Goal: Task Accomplishment & Management: Use online tool/utility

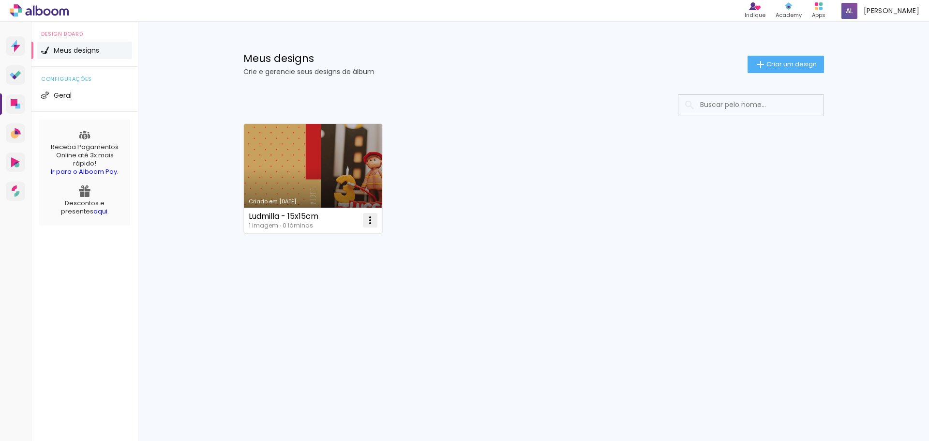
click at [372, 219] on iron-icon at bounding box center [370, 220] width 12 height 12
click at [322, 286] on span "Excluir" at bounding box center [315, 284] width 21 height 7
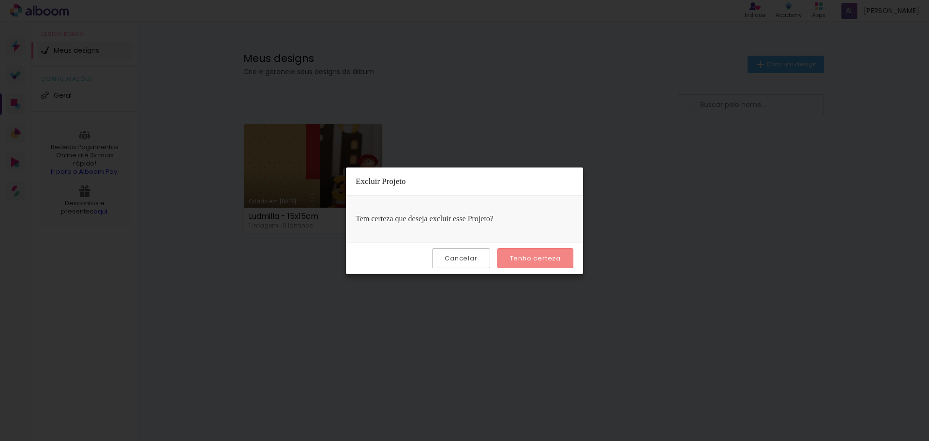
drag, startPoint x: 525, startPoint y: 259, endPoint x: 452, endPoint y: 288, distance: 77.7
click at [454, 293] on body "link( href="../../bower_components/polymer/polymer.html" rel="import" ) picture…" at bounding box center [464, 220] width 929 height 441
click at [0, 0] on slot "Cancelar" at bounding box center [0, 0] width 0 height 0
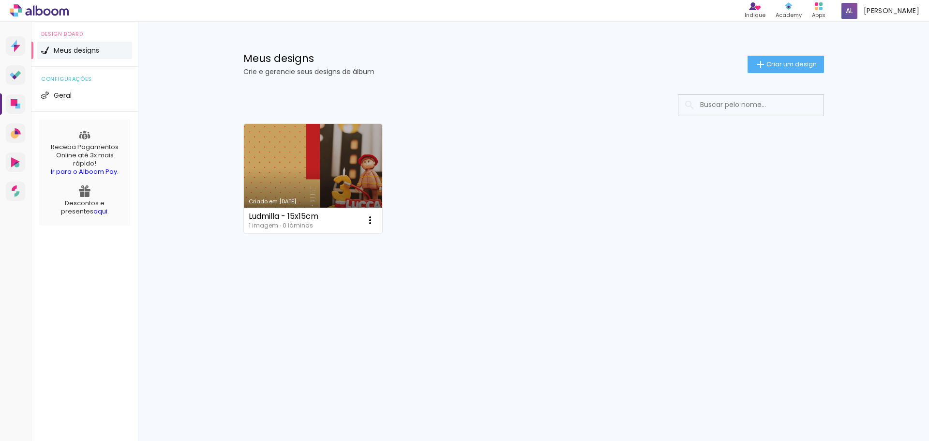
click at [69, 51] on span "Meus designs" at bounding box center [76, 50] width 45 height 7
click at [780, 62] on span "Criar um design" at bounding box center [792, 64] width 50 height 6
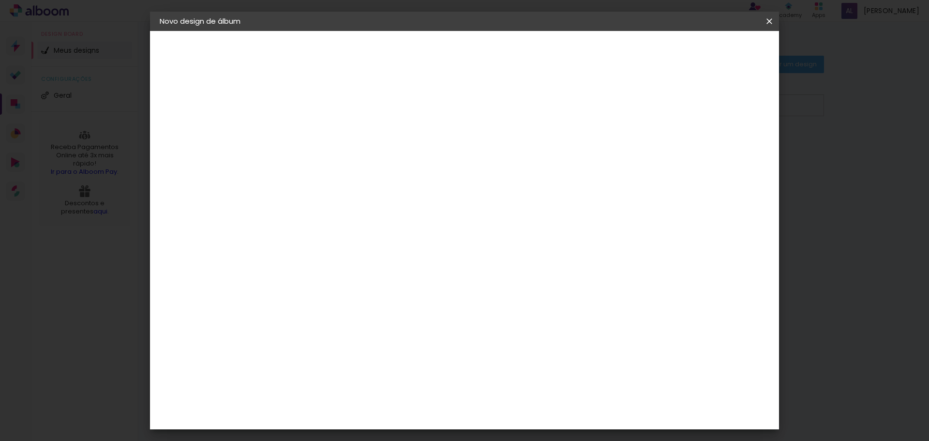
click at [318, 125] on input at bounding box center [318, 129] width 0 height 15
type input "Bruna"
type paper-input "Bruna"
type input "Bruna - [PERSON_NAME] 3 e Helena 1"
type paper-input "Bruna - [PERSON_NAME] 3 e Helena 1"
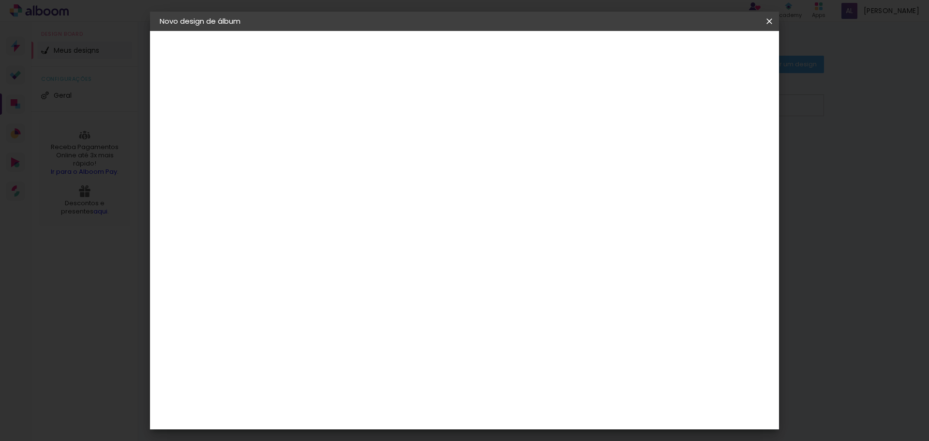
click at [0, 0] on slot "Avançar" at bounding box center [0, 0] width 0 height 0
click at [326, 313] on div "Clic Pro" at bounding box center [319, 320] width 14 height 15
click at [0, 0] on slot "Avançar" at bounding box center [0, 0] width 0 height 0
click at [356, 165] on input "text" at bounding box center [337, 168] width 38 height 15
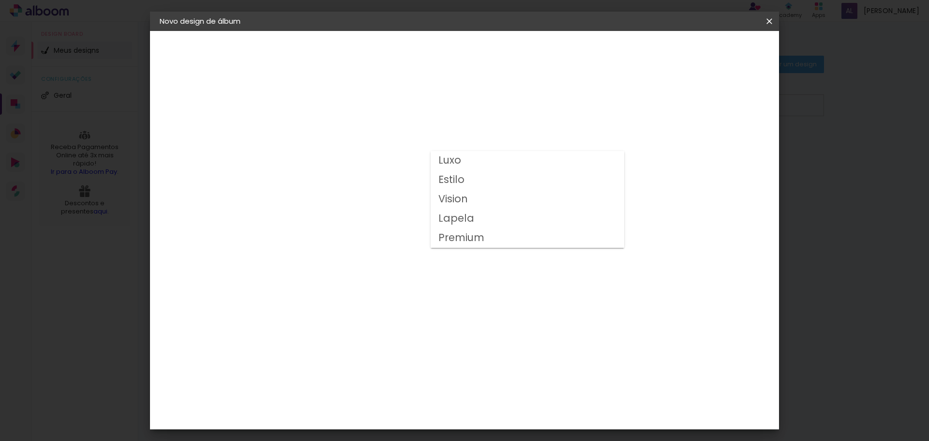
click at [0, 0] on slot "Luxo" at bounding box center [0, 0] width 0 height 0
type input "Luxo"
click at [490, 113] on div "Opções disponíveis Luxo Estilo Vision Lapela Premium Tamanho Escolha o tamanho …" at bounding box center [383, 72] width 214 height 82
click at [383, 221] on span "20 × 20" at bounding box center [360, 234] width 45 height 26
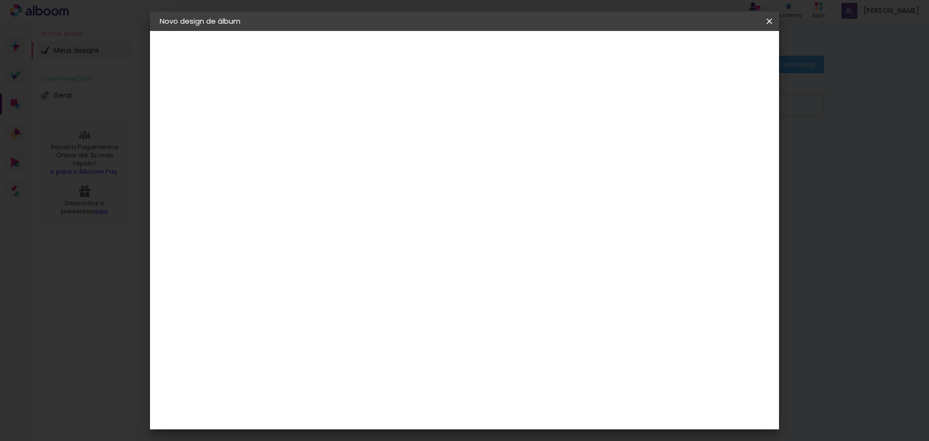
click at [0, 0] on slot "Avançar" at bounding box center [0, 0] width 0 height 0
click at [709, 53] on span "Iniciar design" at bounding box center [687, 51] width 44 height 7
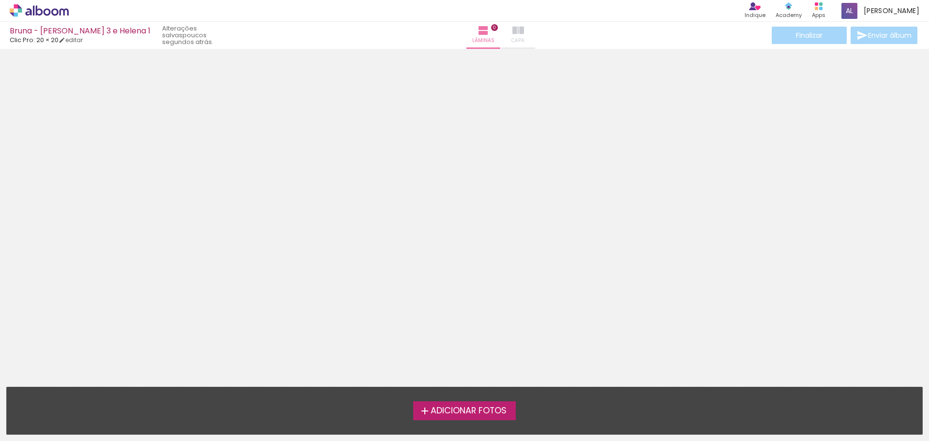
click at [512, 33] on iron-icon at bounding box center [518, 31] width 12 height 12
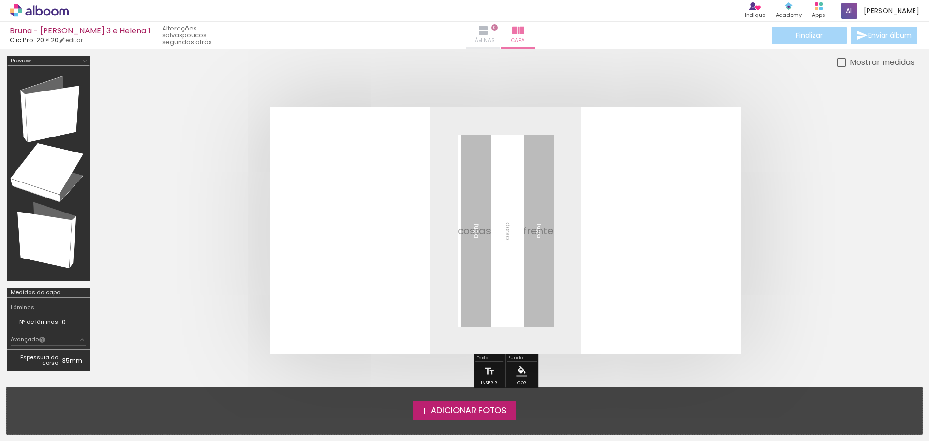
click at [491, 27] on span "0" at bounding box center [494, 27] width 7 height 7
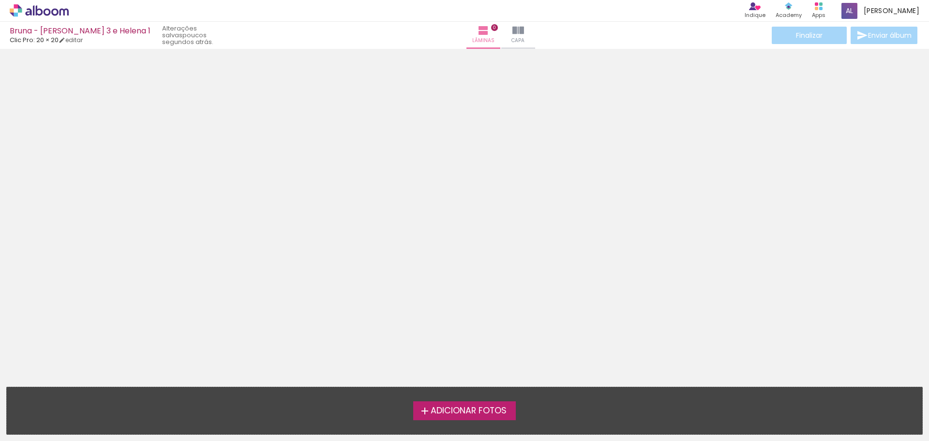
click at [467, 408] on span "Adicionar Fotos" at bounding box center [469, 411] width 76 height 9
click at [0, 0] on input "file" at bounding box center [0, 0] width 0 height 0
click at [31, 9] on icon at bounding box center [39, 10] width 59 height 13
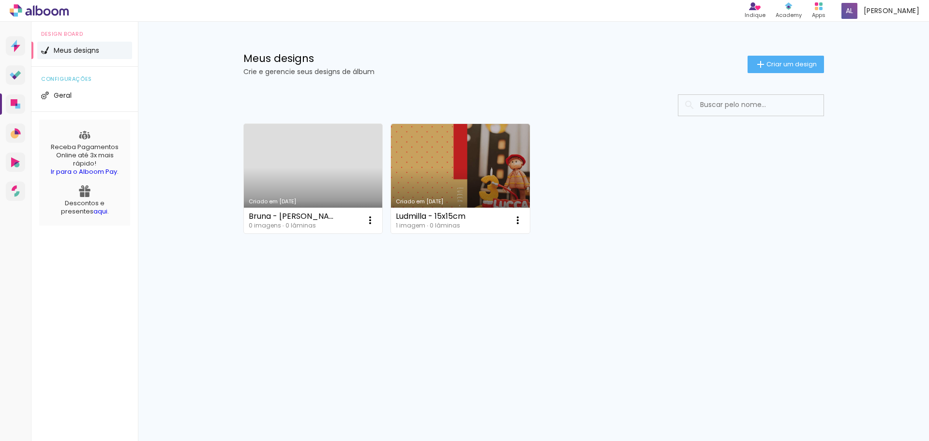
drag, startPoint x: 270, startPoint y: 196, endPoint x: 276, endPoint y: 196, distance: 6.8
click at [270, 196] on link "Criado em 27/08/25" at bounding box center [313, 178] width 139 height 109
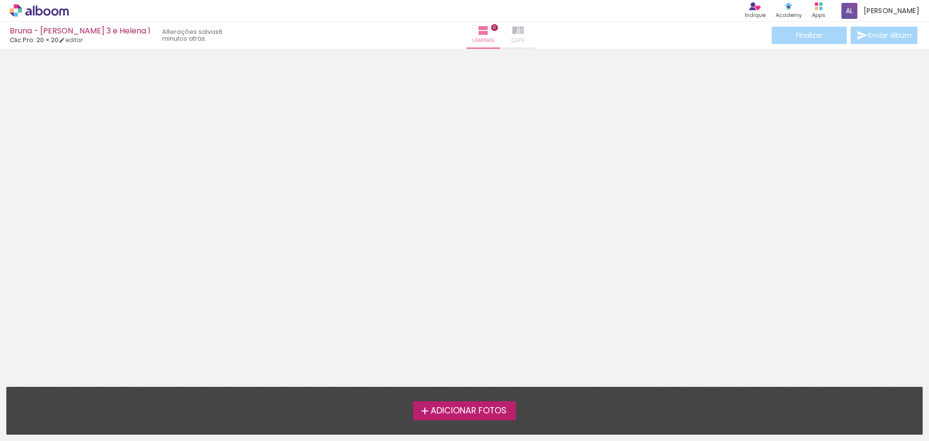
click at [501, 37] on paper-button "Capa" at bounding box center [518, 35] width 34 height 27
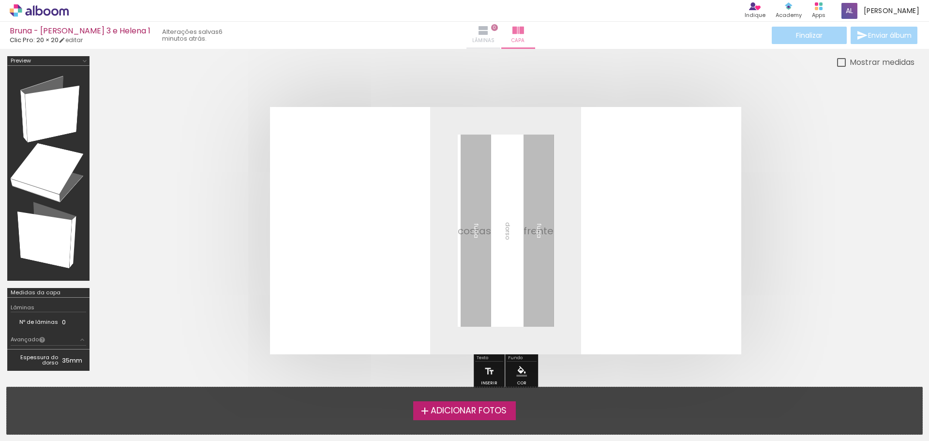
click at [472, 36] on span "Lâminas" at bounding box center [483, 40] width 22 height 9
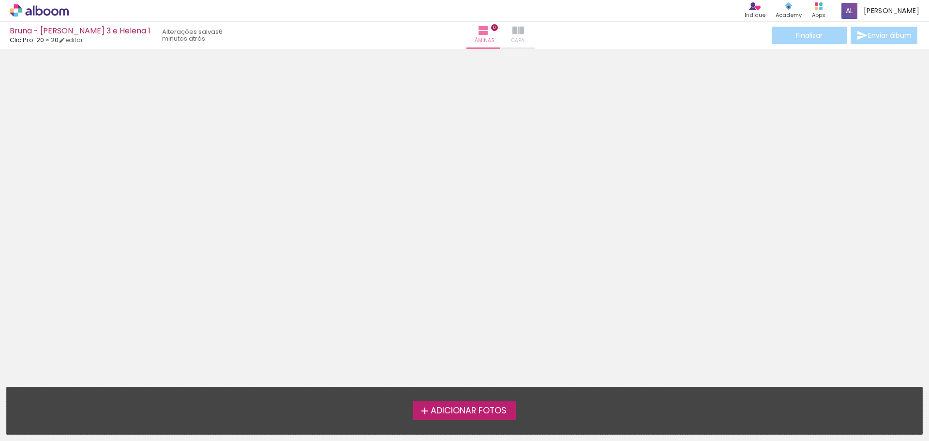
click at [512, 34] on iron-icon at bounding box center [518, 31] width 12 height 12
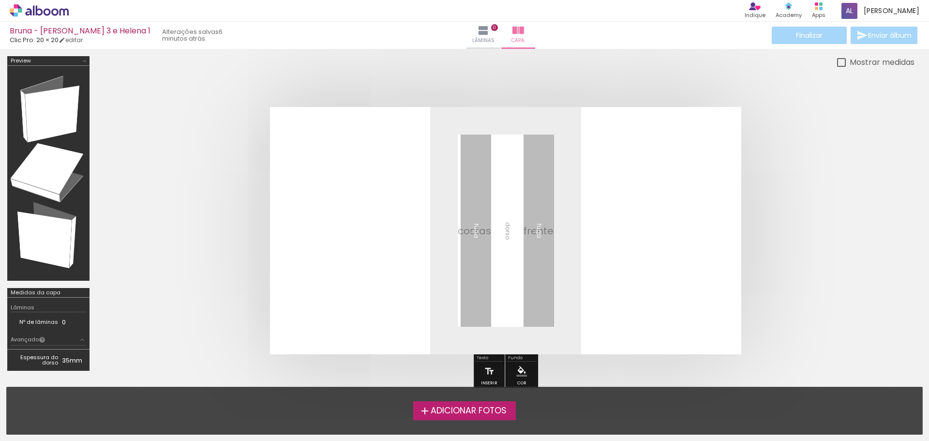
click at [538, 276] on quentale-layouter at bounding box center [505, 230] width 471 height 247
click at [62, 321] on tr "Nº de lâminas 0" at bounding box center [48, 322] width 75 height 10
drag, startPoint x: 64, startPoint y: 321, endPoint x: 68, endPoint y: 328, distance: 7.8
click at [64, 320] on td "0" at bounding box center [74, 322] width 24 height 10
click at [481, 364] on paper-button "Inserir" at bounding box center [489, 374] width 21 height 25
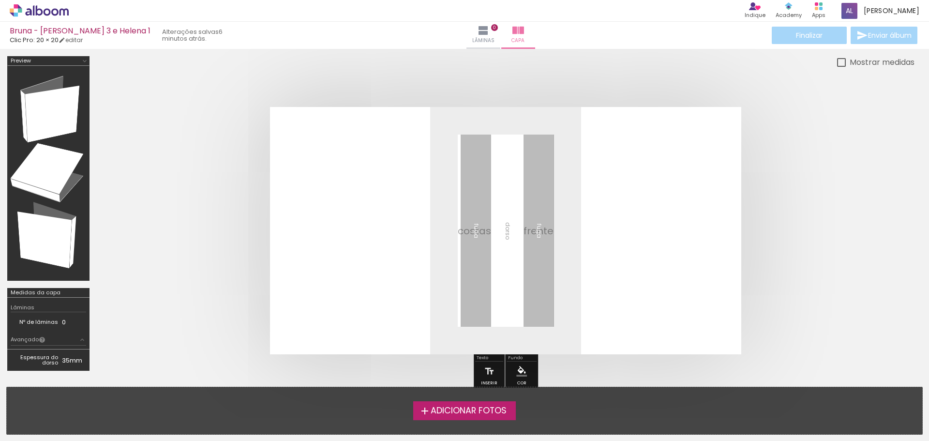
click at [853, 232] on quentale-cover at bounding box center [506, 230] width 740 height 247
click at [467, 31] on paper-button "Lâminas 0" at bounding box center [484, 35] width 34 height 27
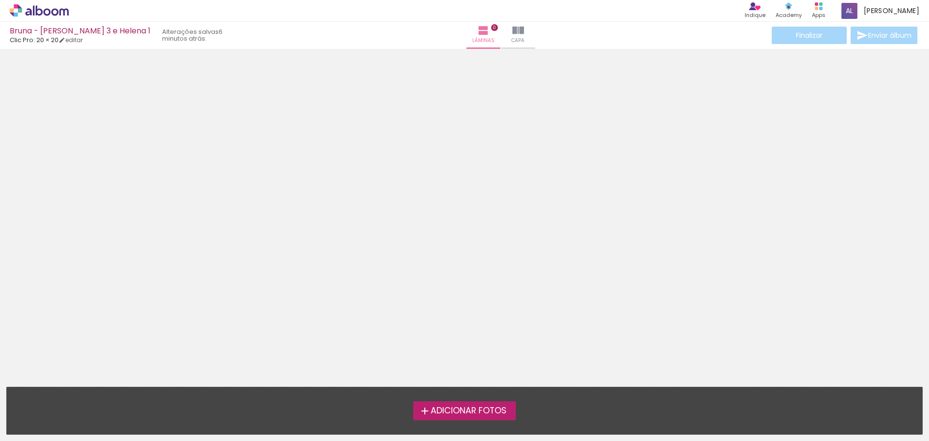
click at [476, 411] on span "Adicionar Fotos" at bounding box center [469, 411] width 76 height 9
click at [0, 0] on input "file" at bounding box center [0, 0] width 0 height 0
click at [858, 12] on span at bounding box center [850, 11] width 16 height 16
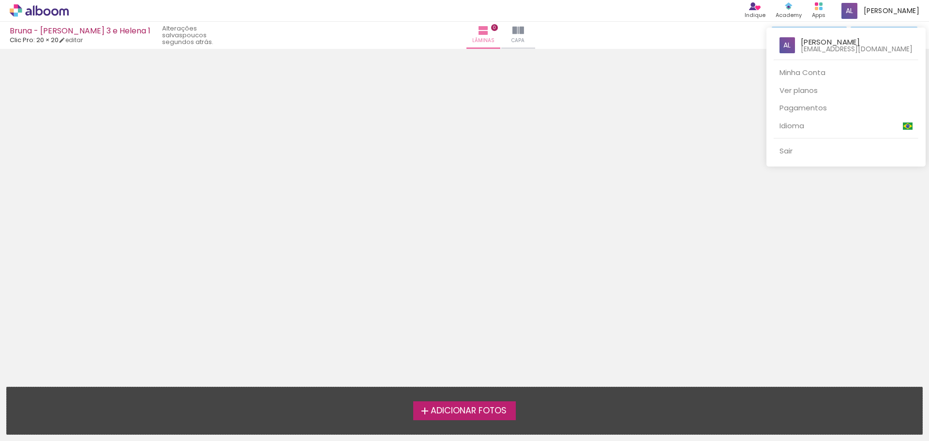
click at [647, 190] on div at bounding box center [464, 220] width 929 height 441
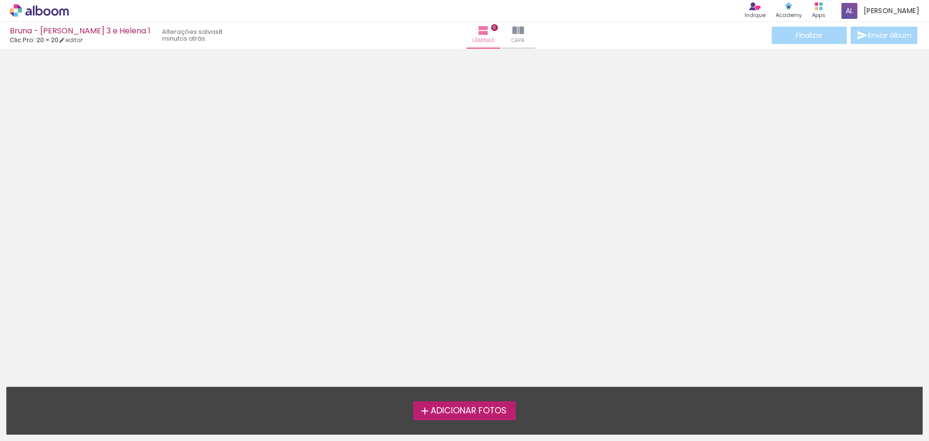
click at [671, 397] on div "Adicionar Fotos Solte suas fotos aqui..." at bounding box center [465, 410] width 916 height 47
click at [501, 42] on paper-button "Capa" at bounding box center [518, 35] width 34 height 27
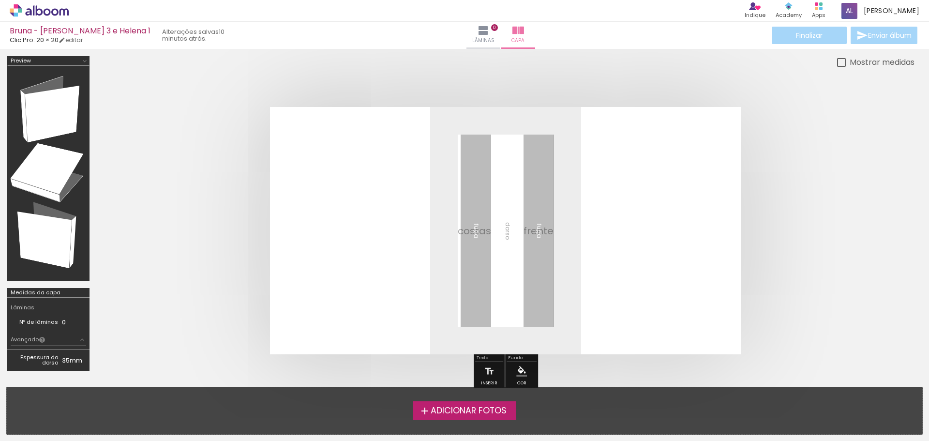
click at [497, 413] on span "Adicionar Fotos" at bounding box center [469, 411] width 76 height 9
click at [0, 0] on input "file" at bounding box center [0, 0] width 0 height 0
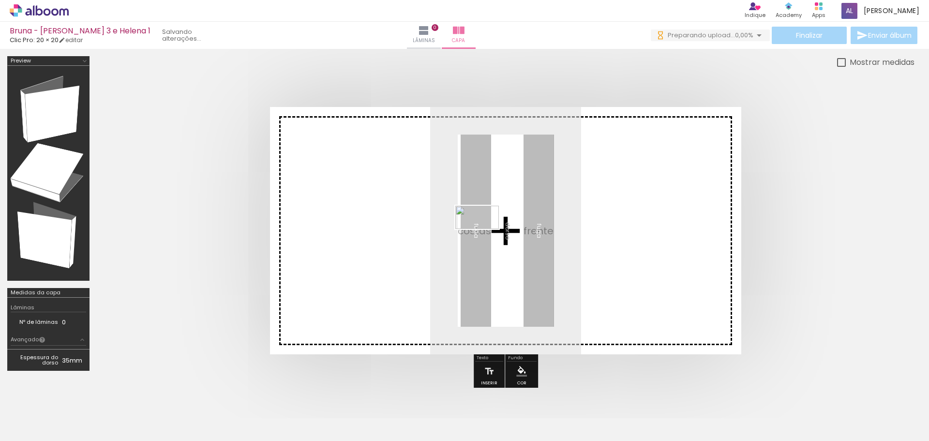
drag, startPoint x: 114, startPoint y: 401, endPoint x: 484, endPoint y: 235, distance: 405.7
click at [484, 235] on quentale-workspace at bounding box center [464, 220] width 929 height 441
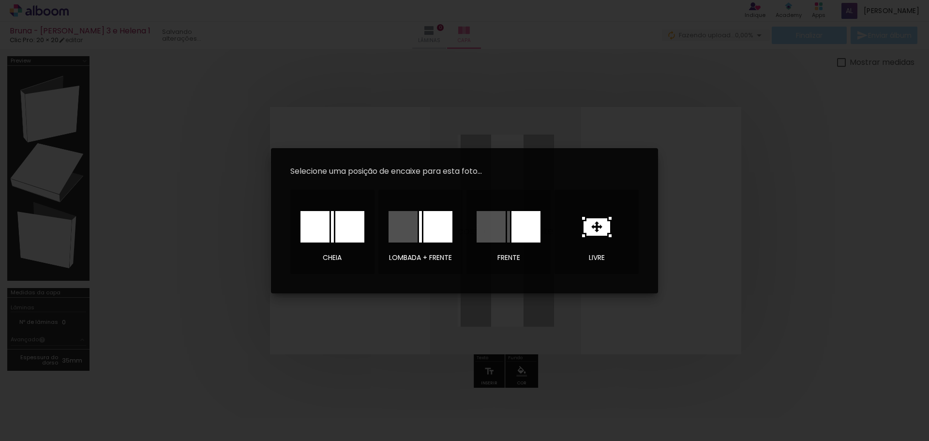
click at [587, 226] on icon at bounding box center [597, 226] width 27 height 17
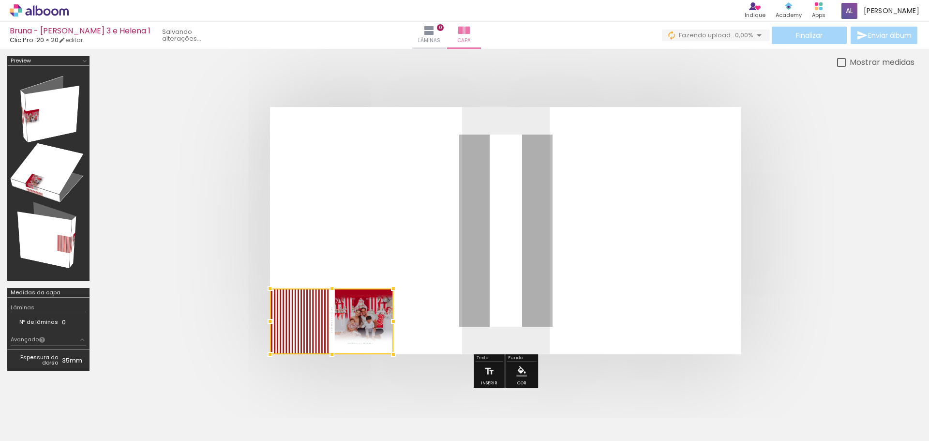
drag, startPoint x: 548, startPoint y: 233, endPoint x: 149, endPoint y: 410, distance: 437.0
click at [148, 410] on quentale-workspace at bounding box center [464, 220] width 929 height 441
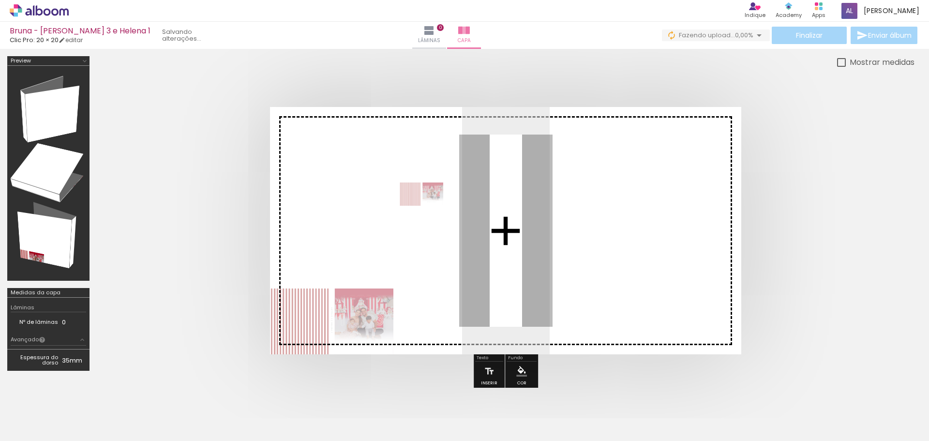
drag, startPoint x: 93, startPoint y: 415, endPoint x: 429, endPoint y: 211, distance: 392.4
click at [429, 211] on quentale-workspace at bounding box center [464, 220] width 929 height 441
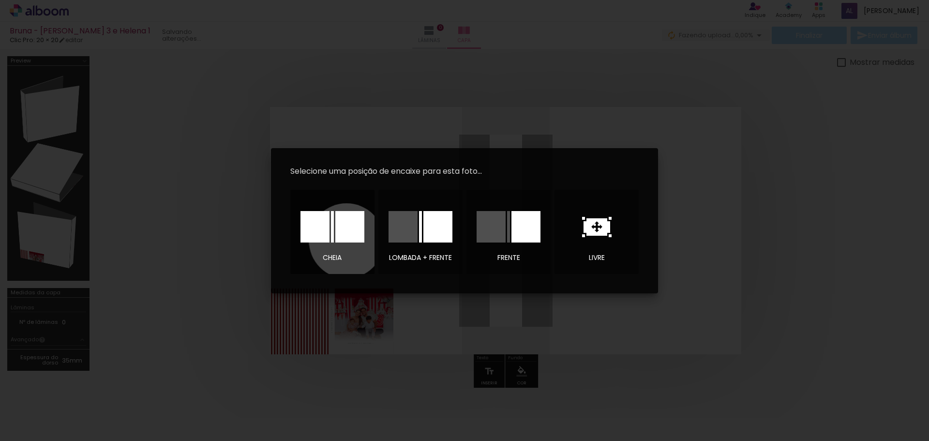
click at [347, 241] on div at bounding box center [349, 226] width 29 height 31
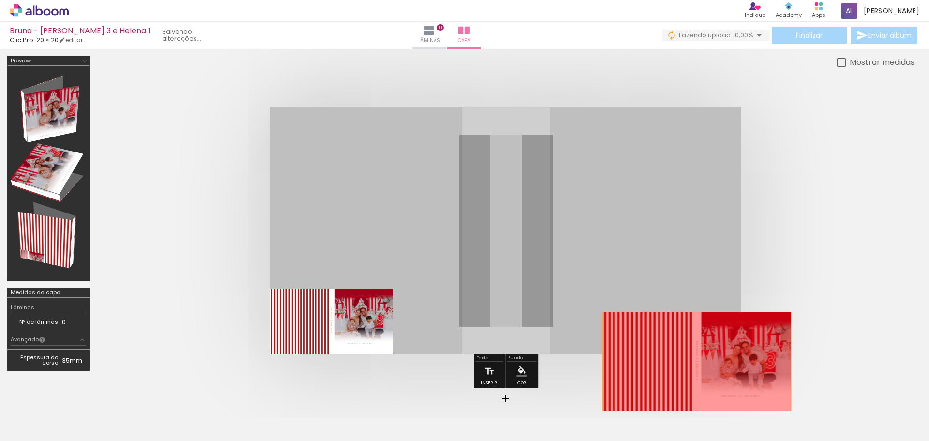
drag, startPoint x: 438, startPoint y: 250, endPoint x: 697, endPoint y: 362, distance: 281.6
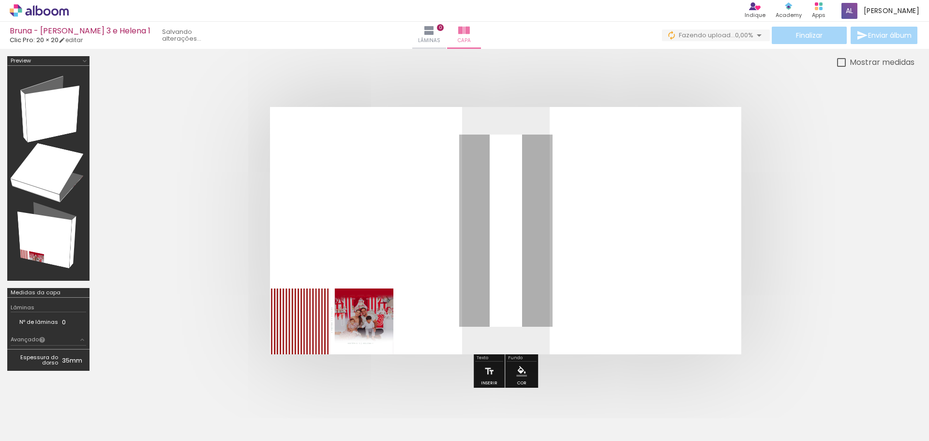
drag, startPoint x: 580, startPoint y: 270, endPoint x: 606, endPoint y: 247, distance: 35.0
click at [606, 247] on quentale-layouter at bounding box center [505, 230] width 471 height 247
drag, startPoint x: 390, startPoint y: 285, endPoint x: 452, endPoint y: 235, distance: 79.8
click at [437, 244] on quentale-layouter at bounding box center [505, 230] width 471 height 247
click at [385, 322] on quentale-photo at bounding box center [331, 321] width 123 height 66
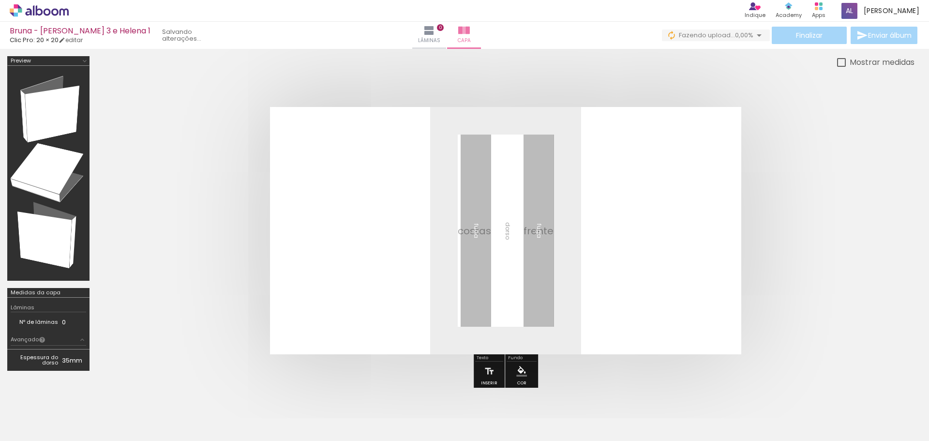
drag, startPoint x: 106, startPoint y: 406, endPoint x: 449, endPoint y: 229, distance: 385.3
click at [449, 229] on quentale-workspace at bounding box center [464, 220] width 929 height 441
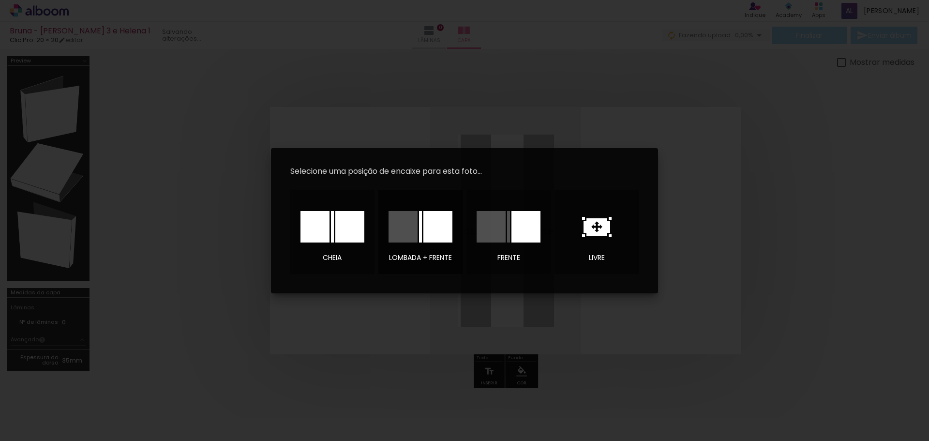
click at [433, 236] on div at bounding box center [437, 226] width 29 height 31
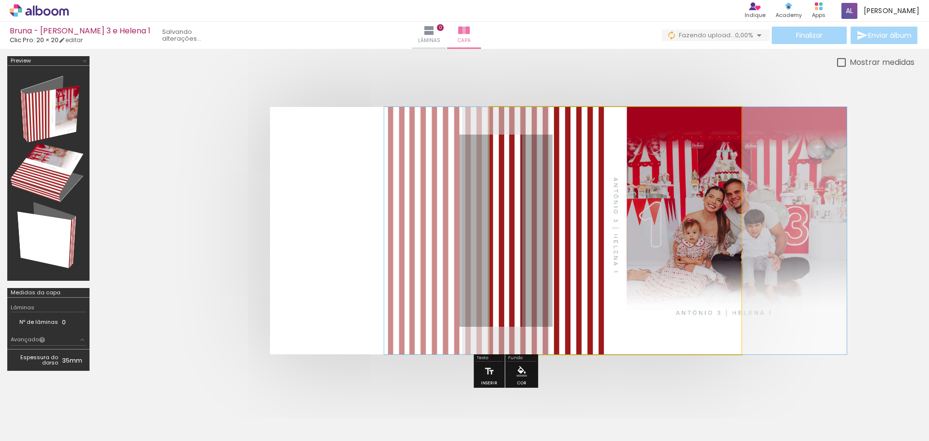
drag, startPoint x: 581, startPoint y: 280, endPoint x: 558, endPoint y: 297, distance: 28.7
click at [582, 280] on quentale-photo at bounding box center [616, 230] width 252 height 247
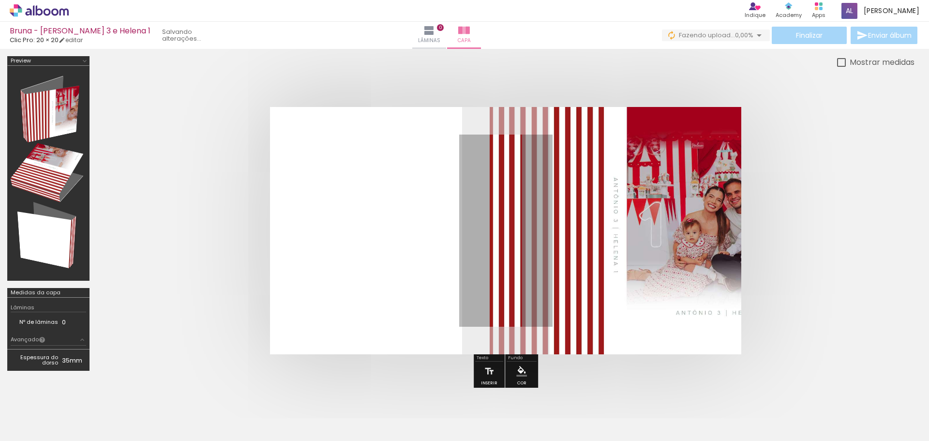
click at [107, 404] on div at bounding box center [97, 408] width 48 height 26
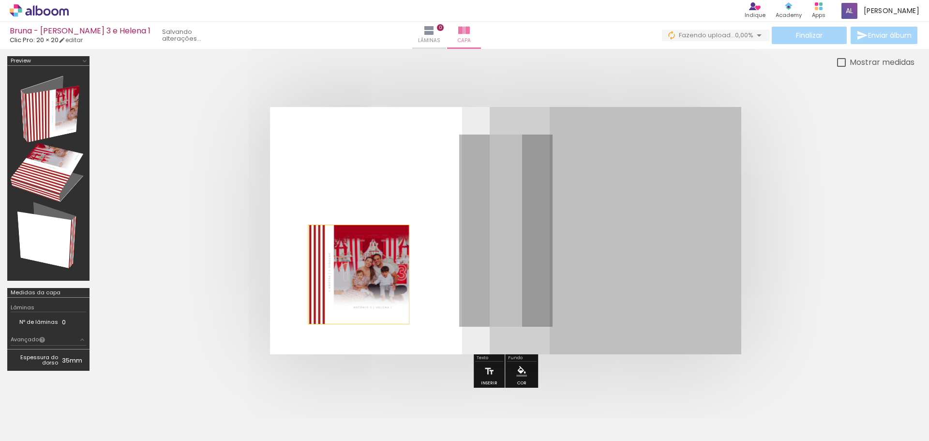
drag, startPoint x: 567, startPoint y: 248, endPoint x: 359, endPoint y: 274, distance: 209.8
click at [359, 274] on quentale-layouter at bounding box center [505, 230] width 471 height 247
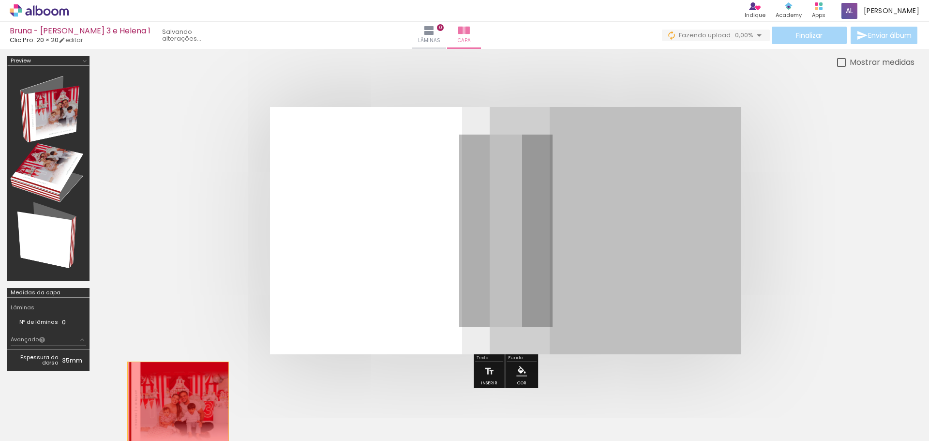
drag, startPoint x: 578, startPoint y: 251, endPoint x: 133, endPoint y: 426, distance: 478.9
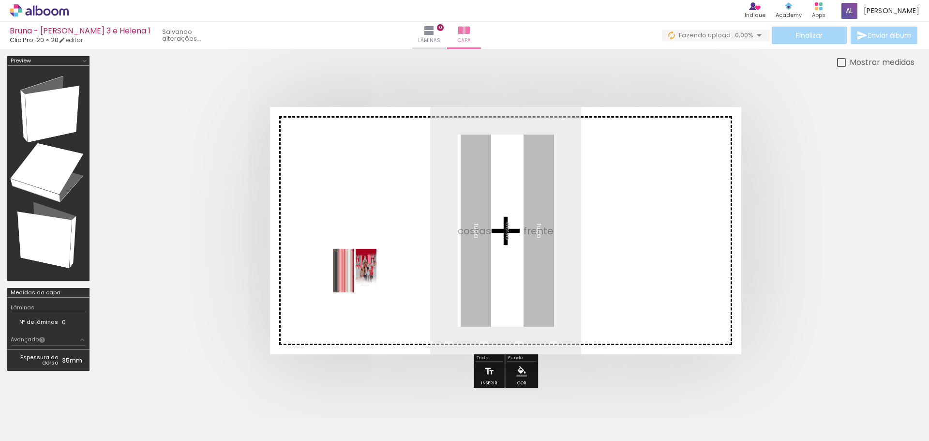
drag, startPoint x: 314, startPoint y: 301, endPoint x: 416, endPoint y: 262, distance: 109.4
click at [415, 263] on quentale-workspace at bounding box center [464, 220] width 929 height 441
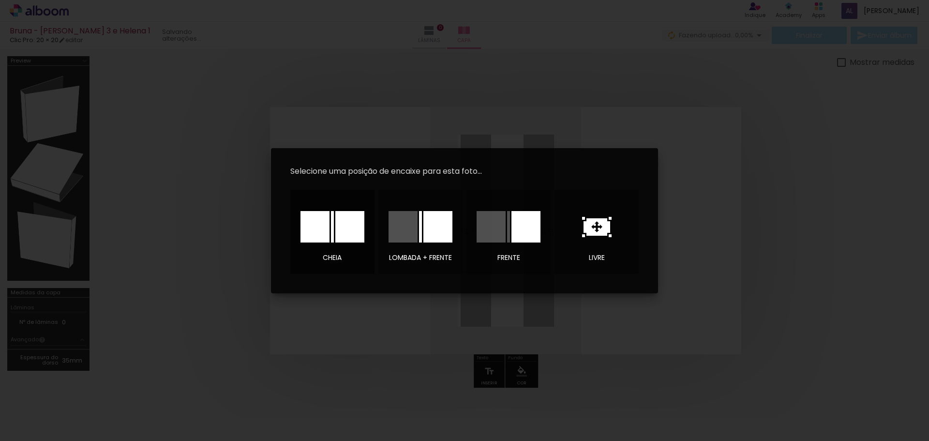
click at [335, 232] on div at bounding box center [349, 226] width 29 height 31
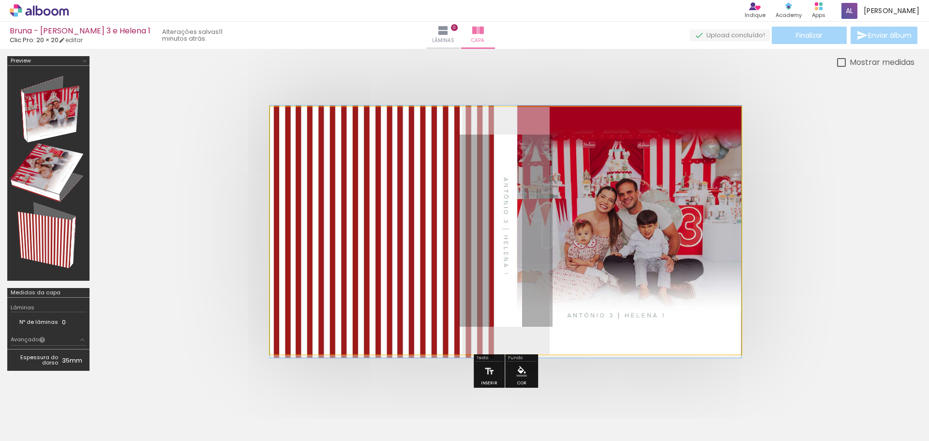
drag, startPoint x: 601, startPoint y: 265, endPoint x: 635, endPoint y: 266, distance: 34.4
drag, startPoint x: 606, startPoint y: 278, endPoint x: 680, endPoint y: 348, distance: 102.0
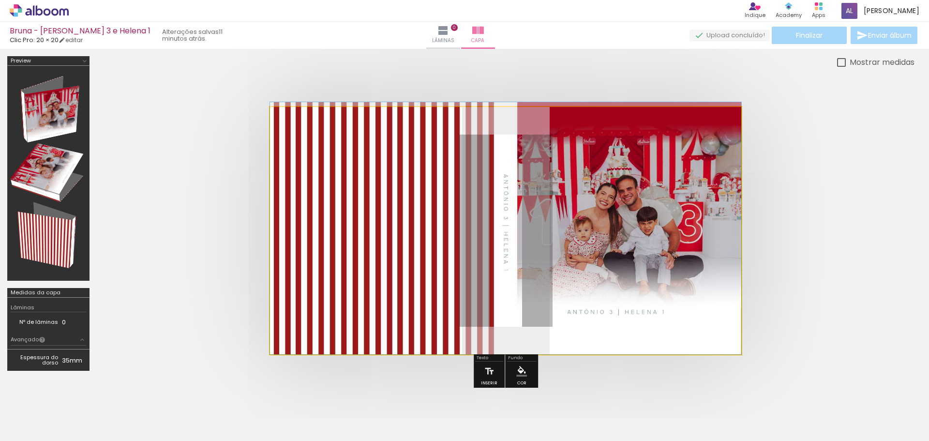
drag, startPoint x: 718, startPoint y: 339, endPoint x: 695, endPoint y: 310, distance: 36.9
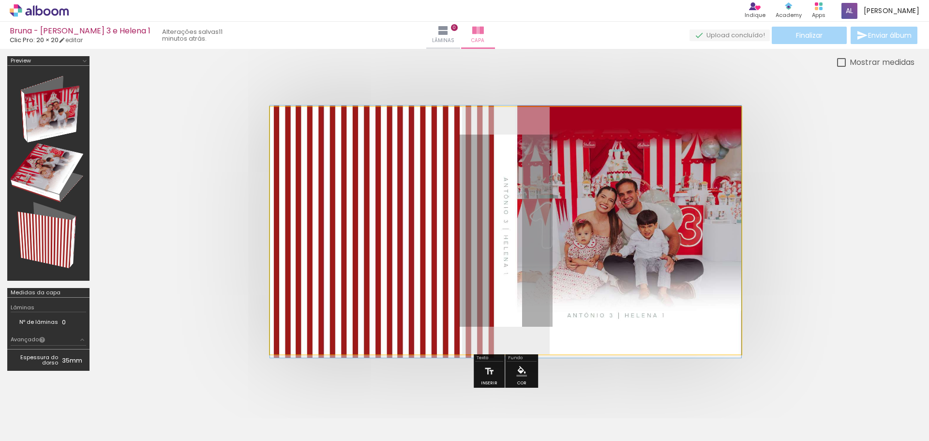
drag, startPoint x: 630, startPoint y: 310, endPoint x: 643, endPoint y: 315, distance: 13.5
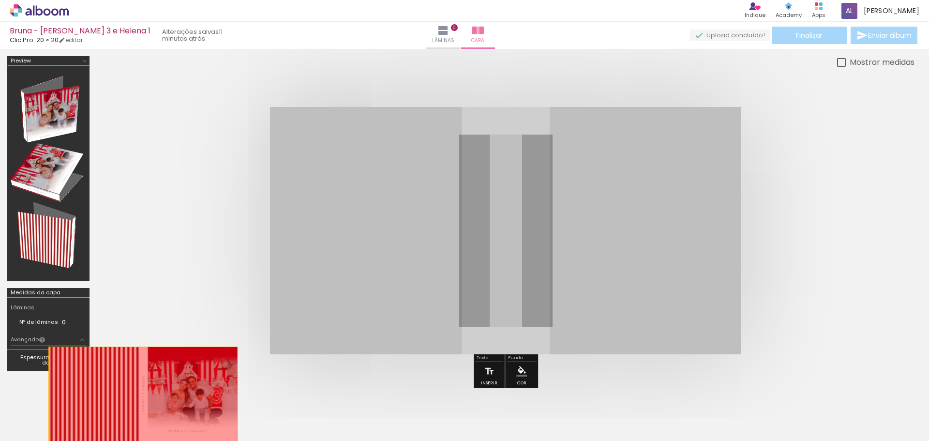
drag, startPoint x: 622, startPoint y: 304, endPoint x: 119, endPoint y: 401, distance: 512.4
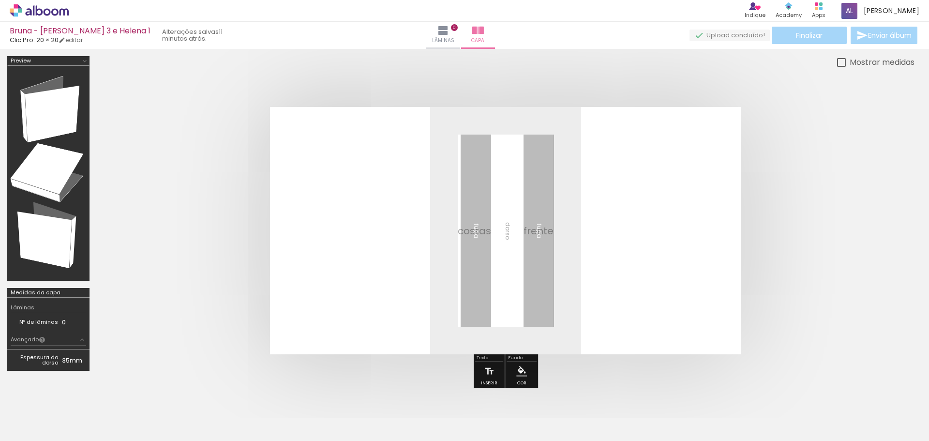
click at [76, 392] on iron-icon at bounding box center [76, 389] width 10 height 10
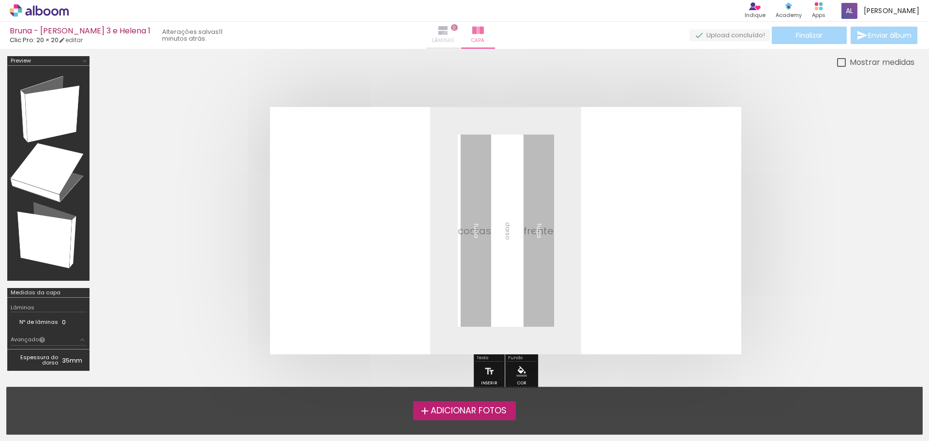
click at [454, 42] on span "Lâminas" at bounding box center [443, 40] width 22 height 9
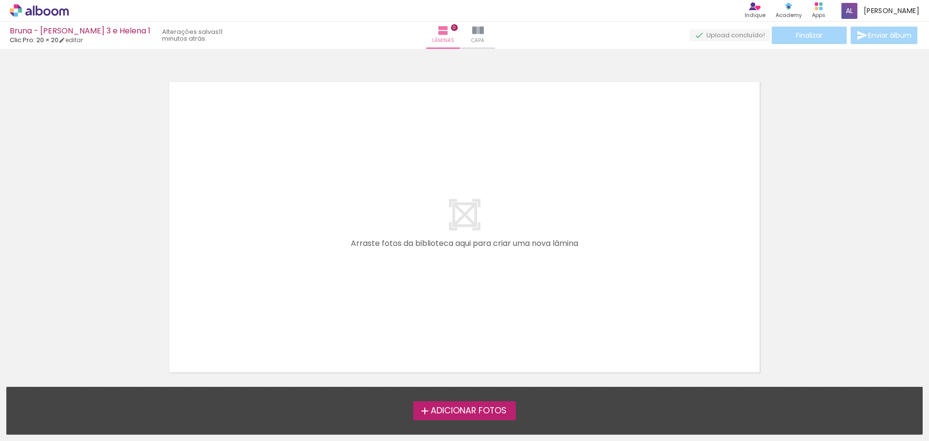
click at [438, 407] on span "Adicionar Fotos" at bounding box center [469, 411] width 76 height 9
click at [0, 0] on input "file" at bounding box center [0, 0] width 0 height 0
click at [24, 11] on icon at bounding box center [39, 10] width 59 height 13
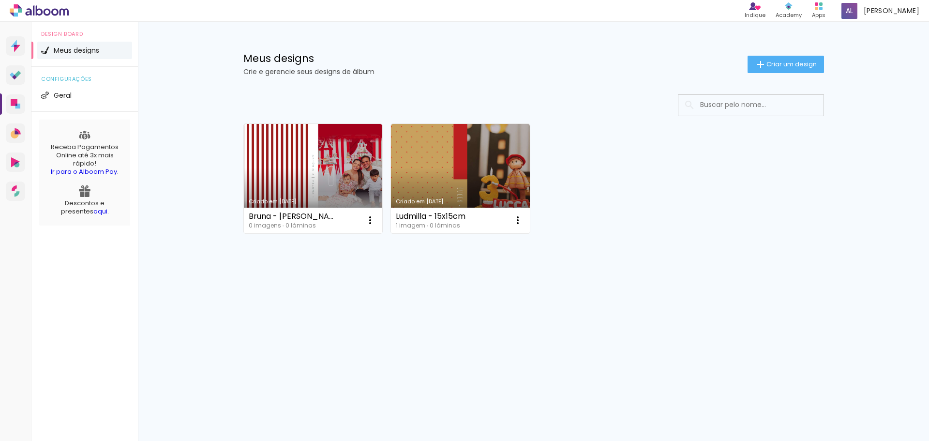
click at [93, 216] on link "aqui" at bounding box center [100, 211] width 14 height 9
click at [63, 96] on span "Geral" at bounding box center [63, 95] width 18 height 7
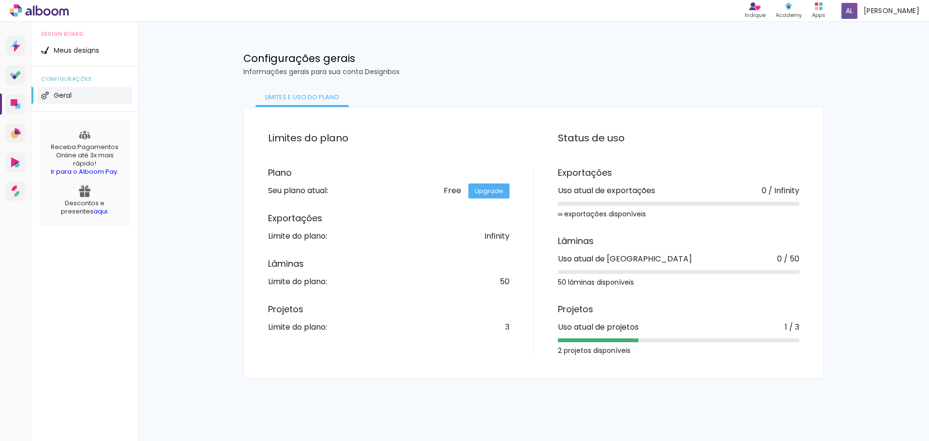
click at [492, 196] on link "Upgrade" at bounding box center [488, 190] width 41 height 15
click at [55, 49] on span "Meus designs" at bounding box center [76, 50] width 45 height 7
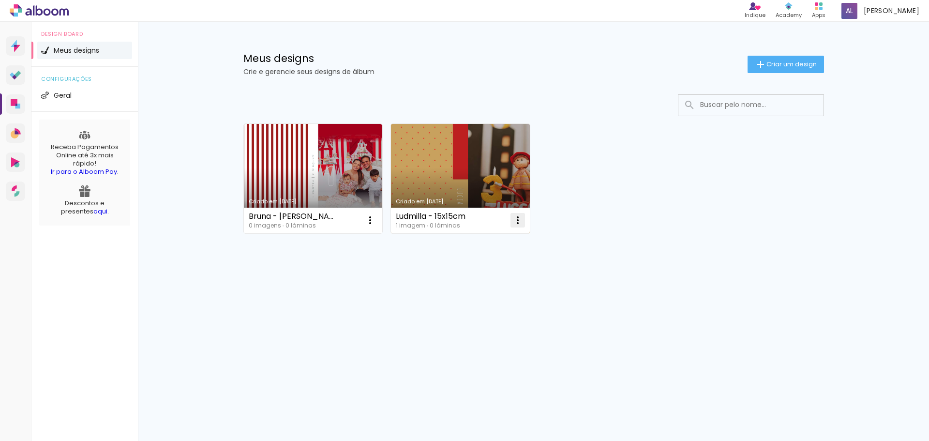
click at [376, 221] on iron-icon at bounding box center [370, 220] width 12 height 12
click at [479, 289] on paper-item "Excluir" at bounding box center [479, 283] width 95 height 19
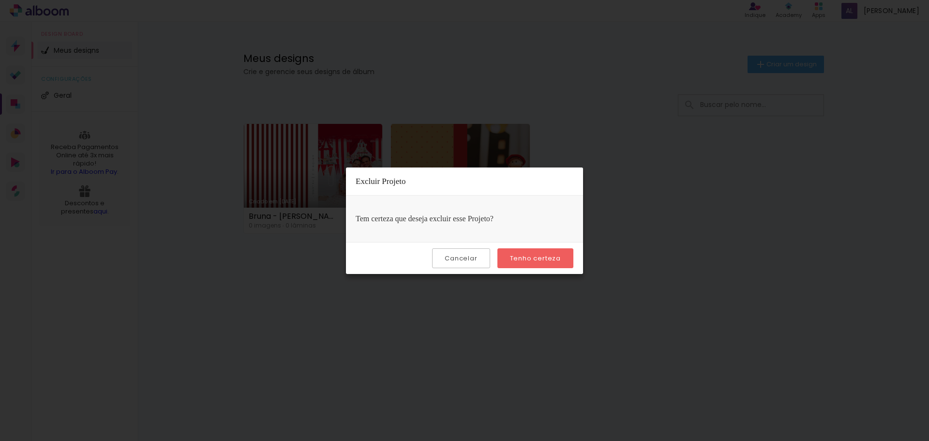
click at [545, 267] on paper-button "Tenho certeza" at bounding box center [535, 258] width 76 height 20
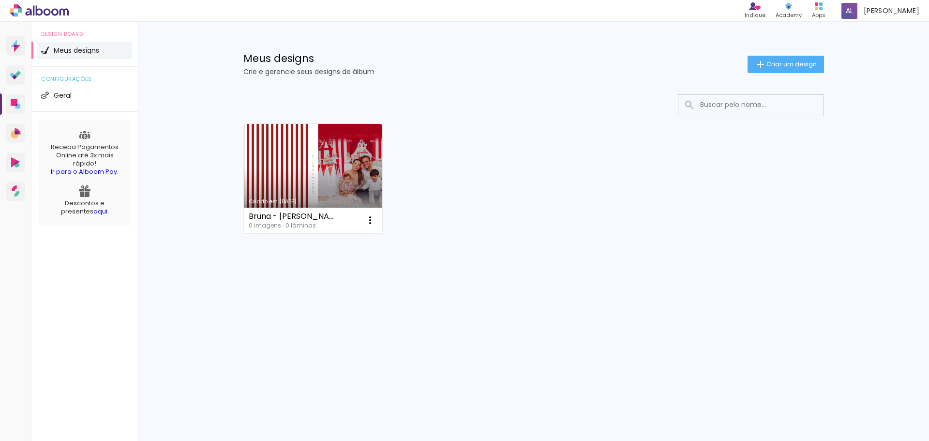
click at [346, 166] on link "Criado em 27/08/25" at bounding box center [313, 178] width 139 height 109
